Goal: Task Accomplishment & Management: Use online tool/utility

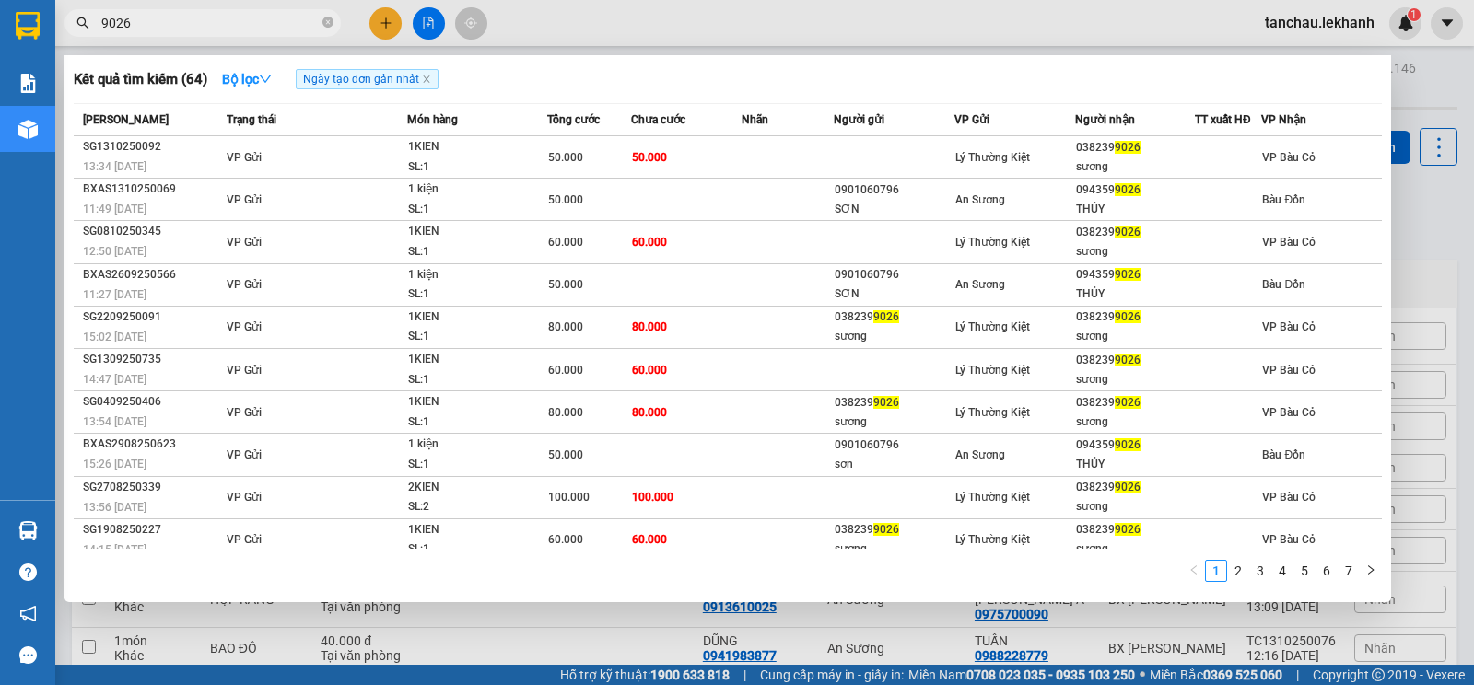
type input "9026"
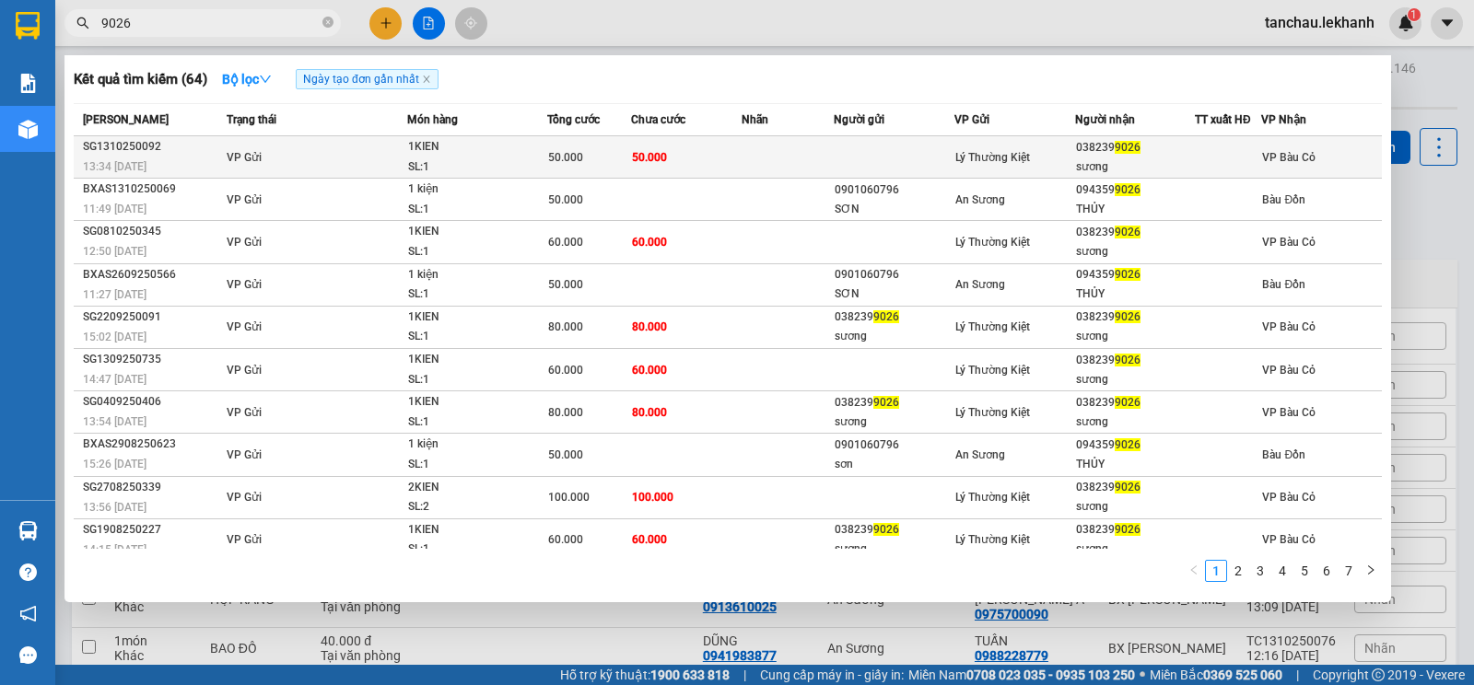
click at [486, 156] on div "1KIEN" at bounding box center [477, 147] width 138 height 20
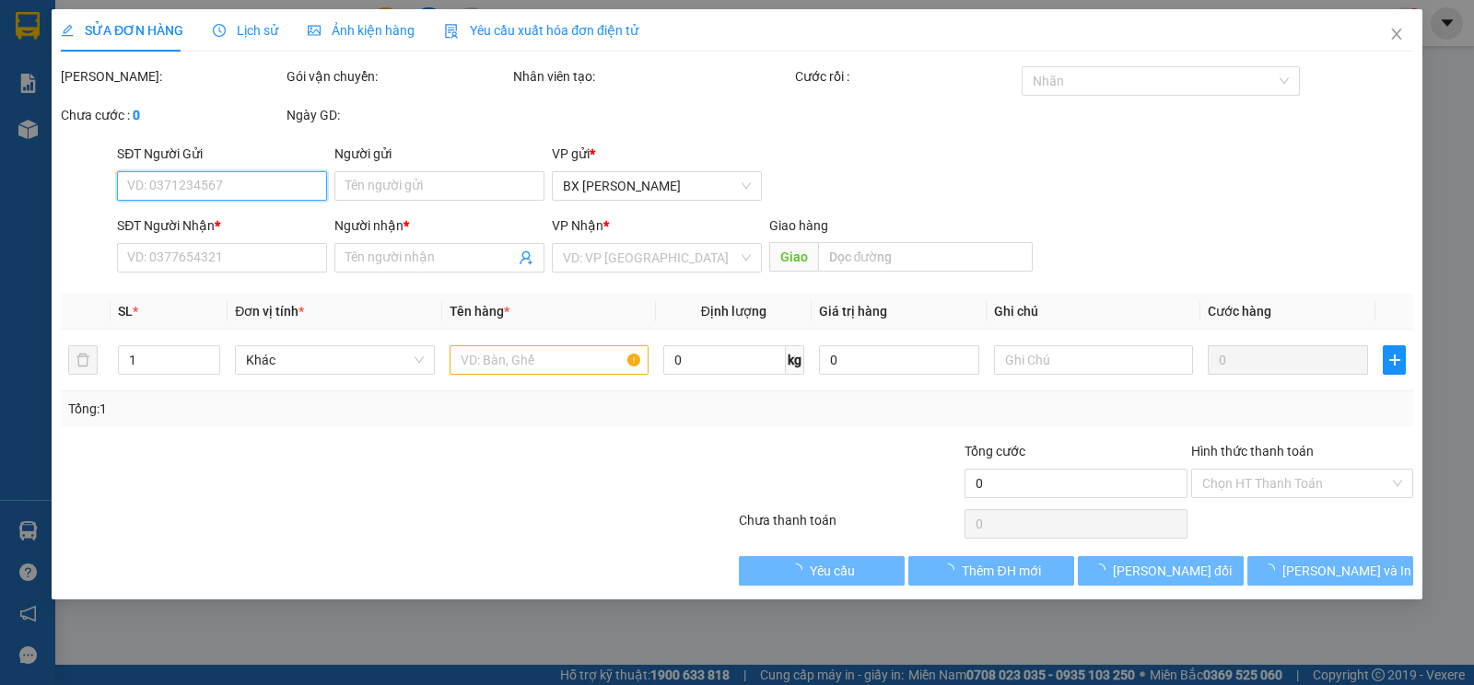
type input "0382399026"
type input "sương"
type input "50.000"
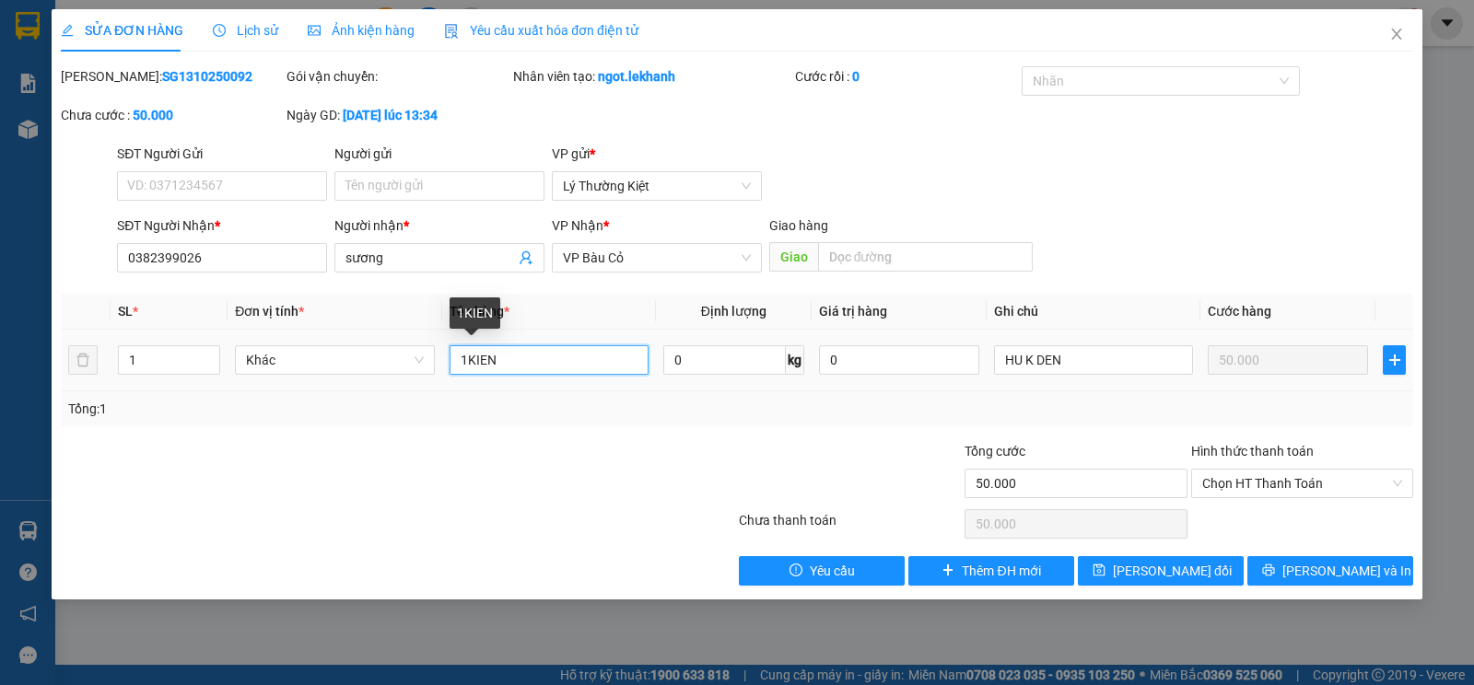
click at [633, 354] on input "1KIEN" at bounding box center [548, 359] width 199 height 29
type input "1KIEN"
click at [248, 262] on input "0382399026" at bounding box center [222, 257] width 210 height 29
click at [588, 365] on input "1KIEN" at bounding box center [548, 359] width 199 height 29
drag, startPoint x: 1408, startPoint y: 41, endPoint x: 275, endPoint y: 23, distance: 1132.9
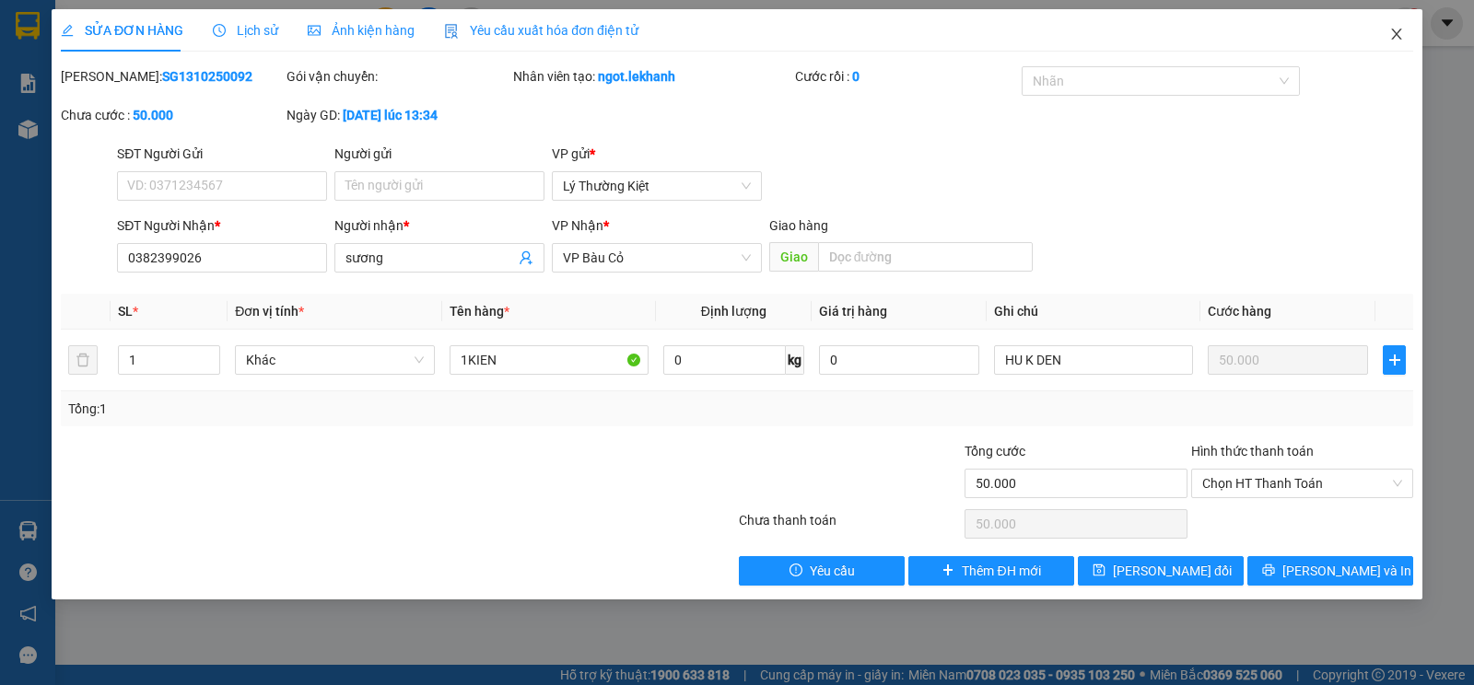
click at [1408, 42] on span "Close" at bounding box center [1396, 35] width 52 height 52
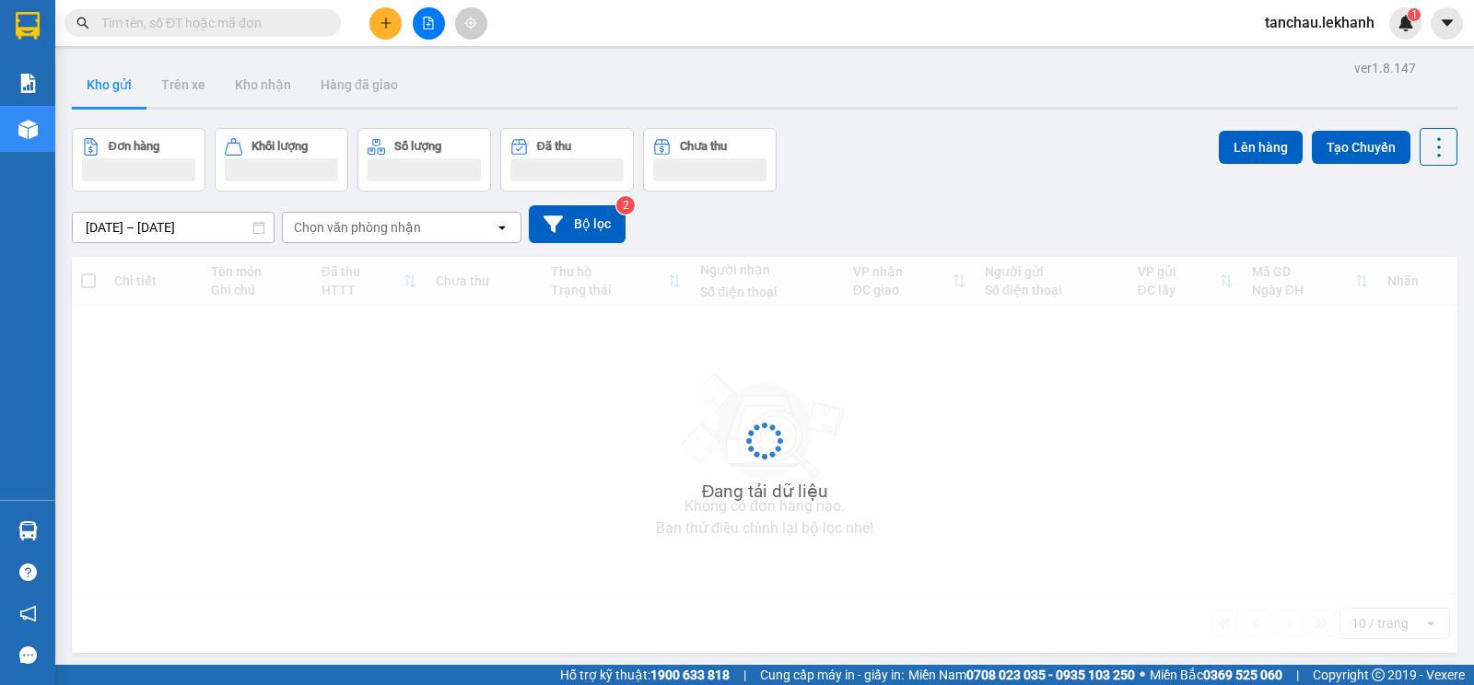
click at [205, 33] on span at bounding box center [202, 23] width 276 height 28
click at [205, 20] on input "text" at bounding box center [209, 23] width 217 height 20
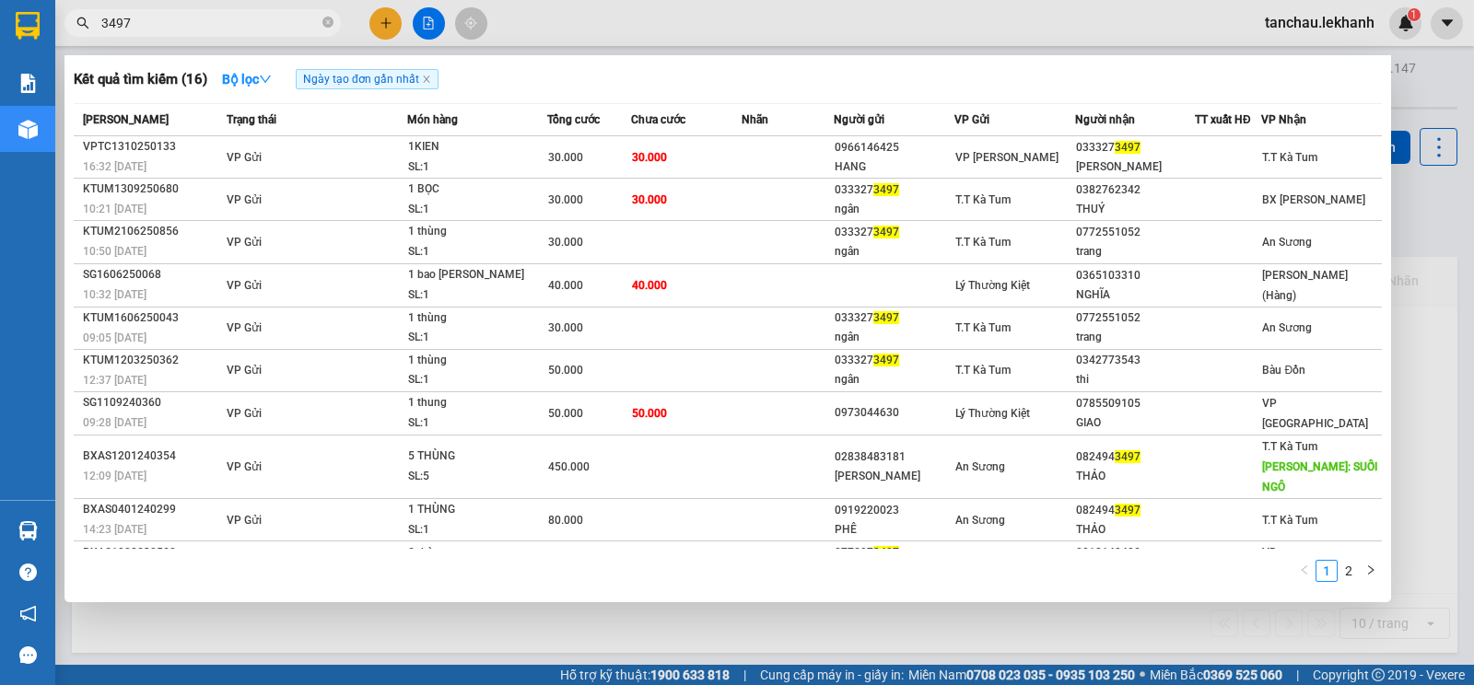
type input "3497"
